Goal: Navigation & Orientation: Understand site structure

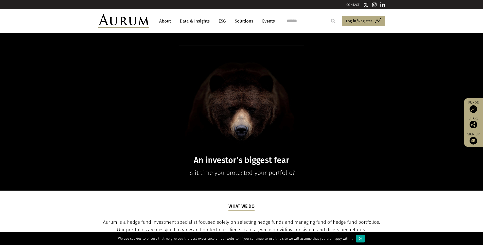
click at [222, 20] on link "ESG" at bounding box center [222, 20] width 12 height 9
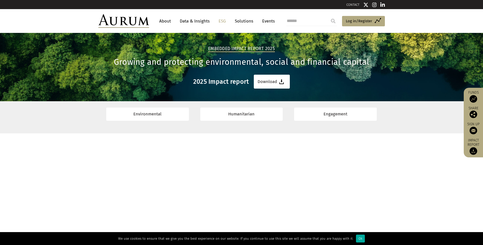
click at [165, 23] on link "About" at bounding box center [165, 20] width 17 height 9
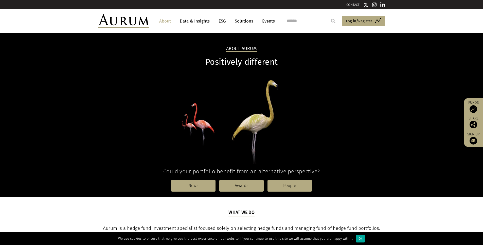
click at [365, 3] on img at bounding box center [365, 4] width 5 height 5
click at [383, 4] on img at bounding box center [382, 4] width 5 height 5
click at [282, 182] on link "People" at bounding box center [289, 186] width 44 height 12
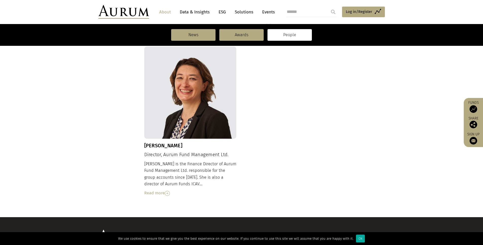
scroll to position [536, 0]
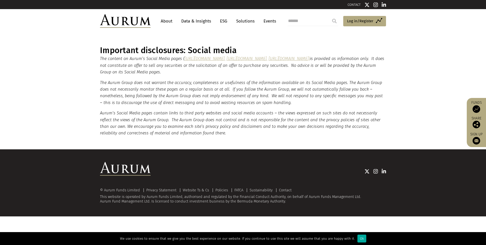
click at [252, 20] on link "Solutions" at bounding box center [246, 20] width 24 height 9
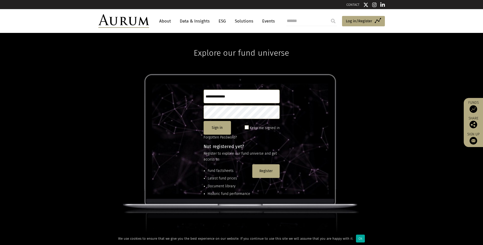
click at [110, 80] on div "Explore our fund universe Sign in Keep me signed in Forgotten Password? Not reg…" at bounding box center [241, 139] width 483 height 212
